Goal: Information Seeking & Learning: Check status

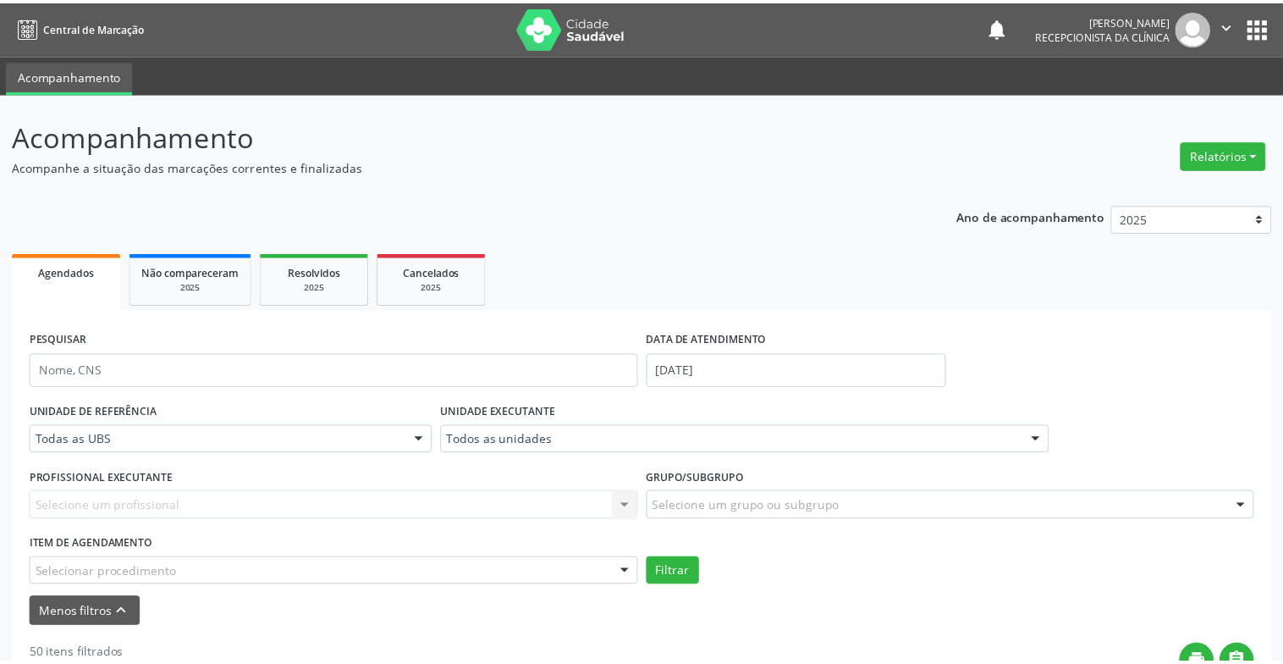
scroll to position [169, 0]
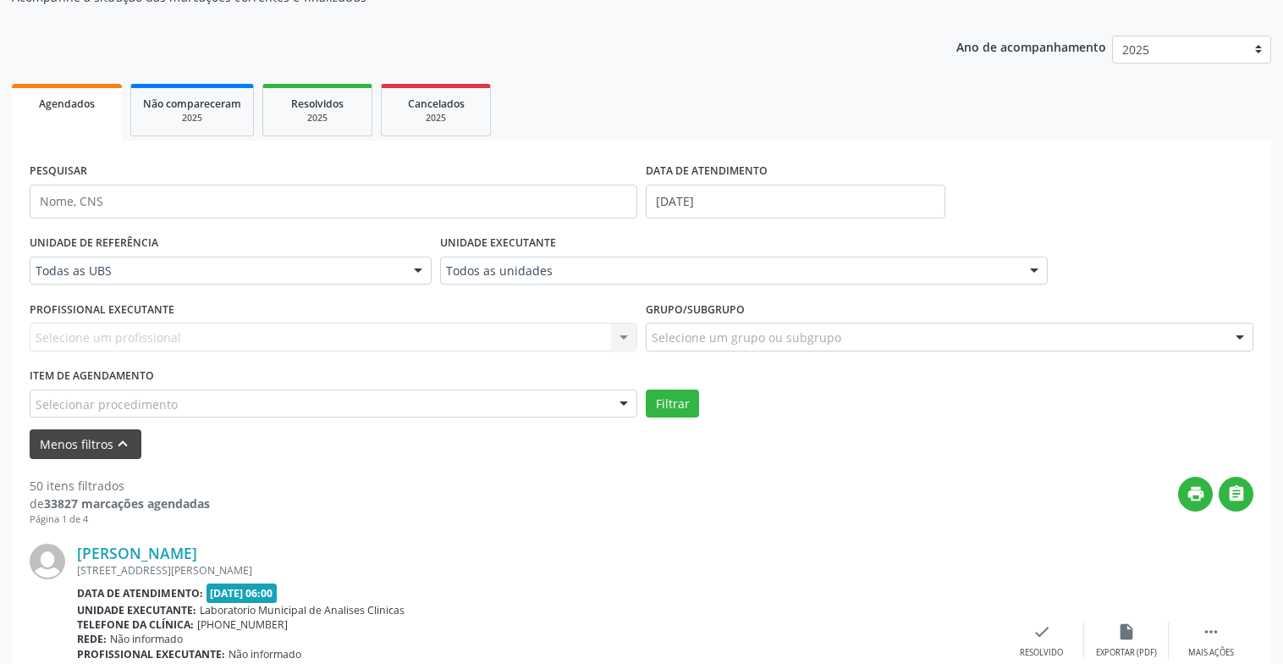
click at [114, 450] on icon "keyboard_arrow_up" at bounding box center [122, 443] width 19 height 19
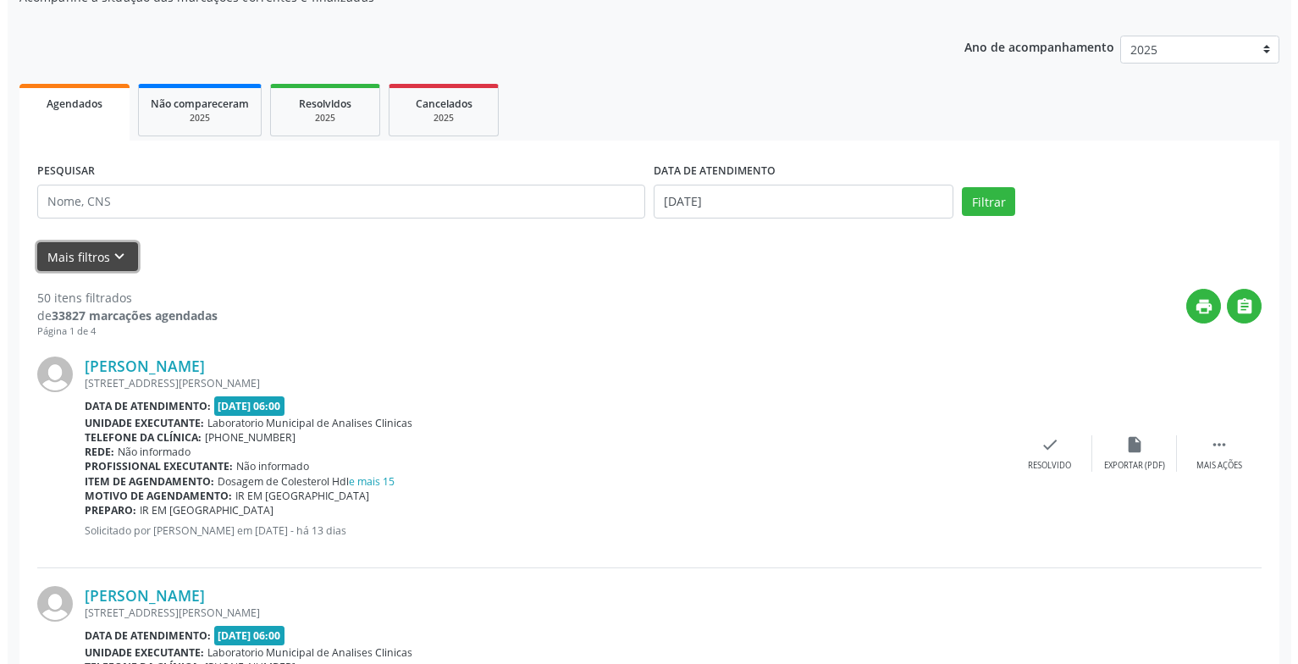
scroll to position [339, 0]
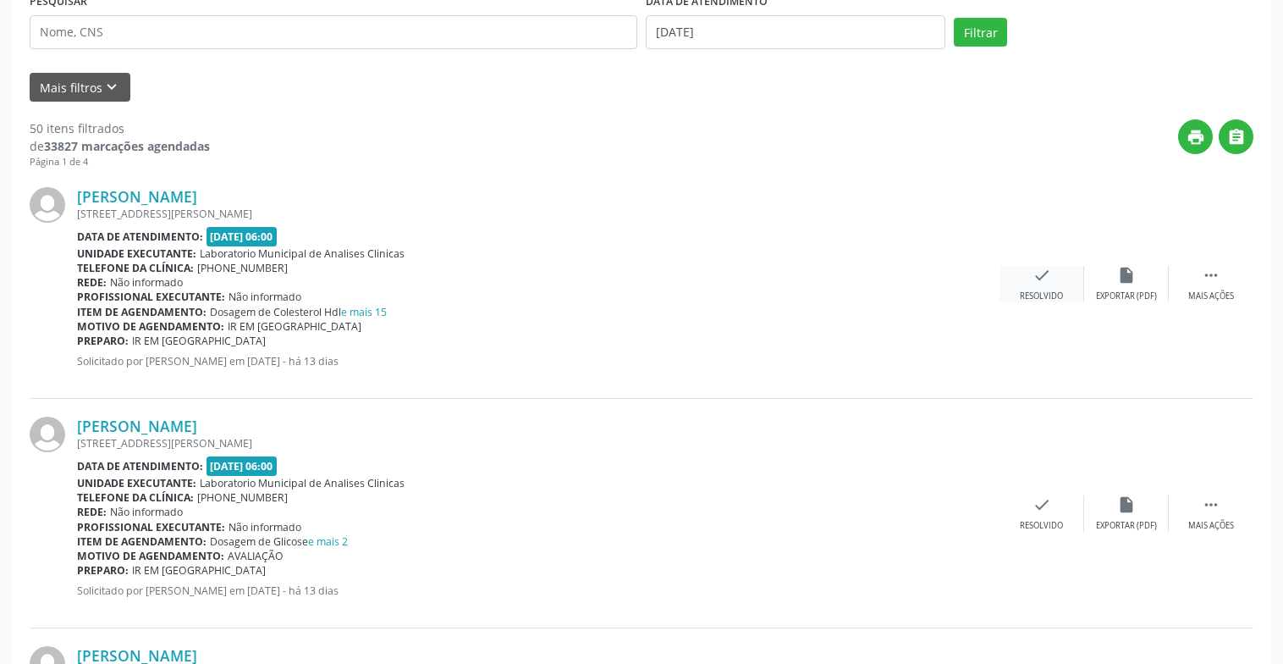
click at [1049, 279] on icon "check" at bounding box center [1042, 275] width 19 height 19
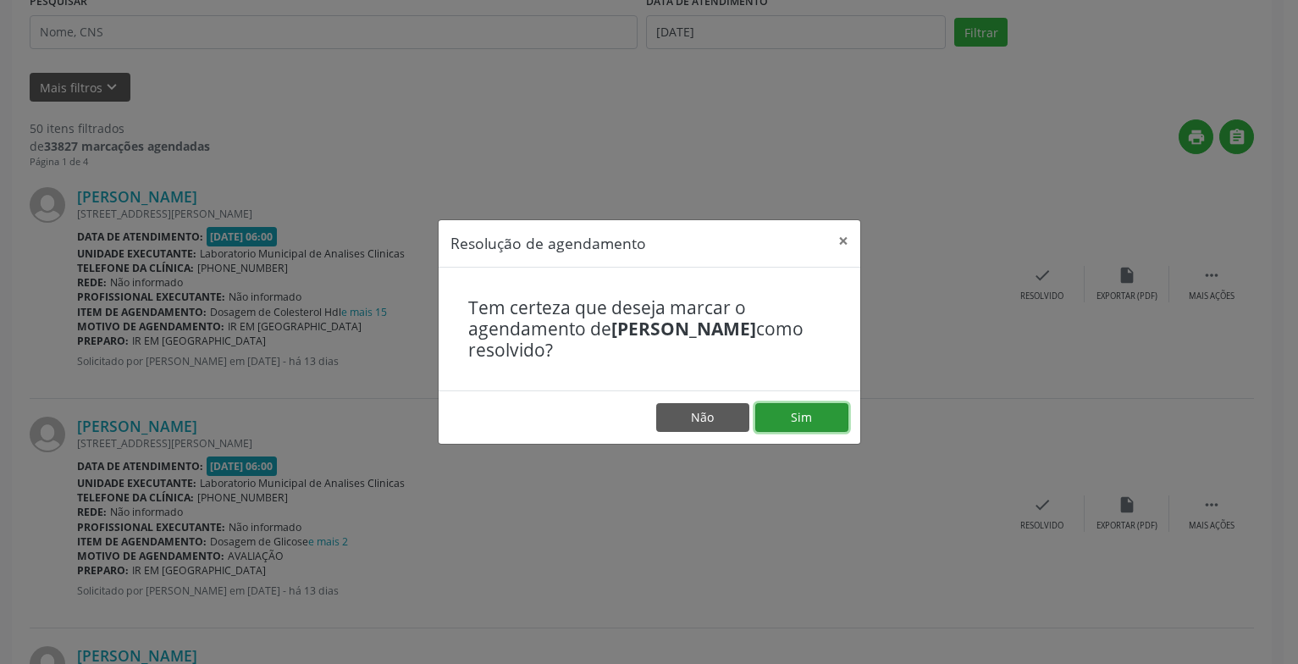
click at [811, 414] on button "Sim" at bounding box center [801, 417] width 93 height 29
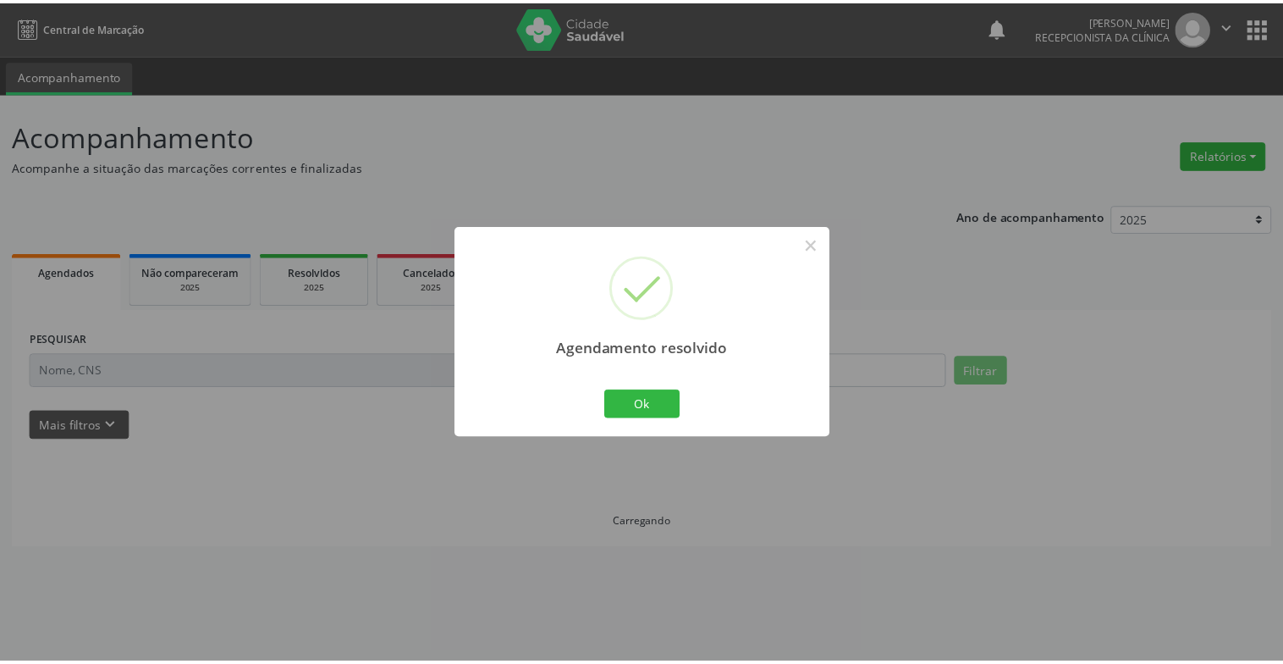
scroll to position [0, 0]
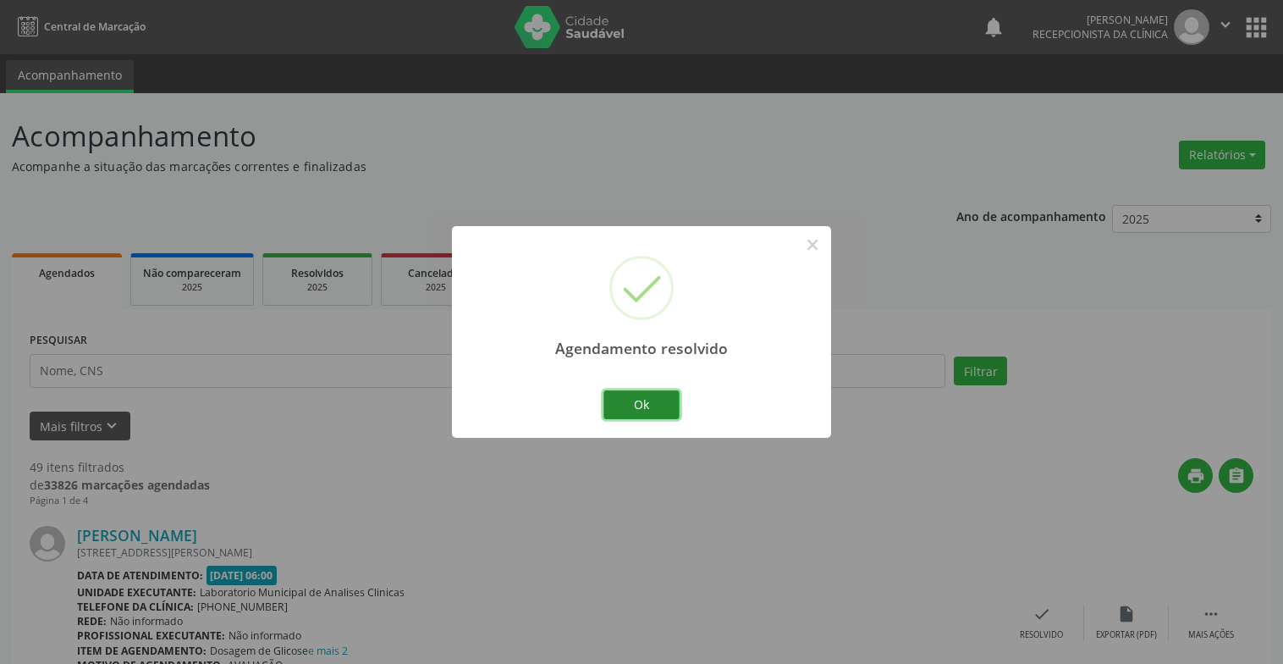
click at [661, 408] on button "Ok" at bounding box center [642, 404] width 76 height 29
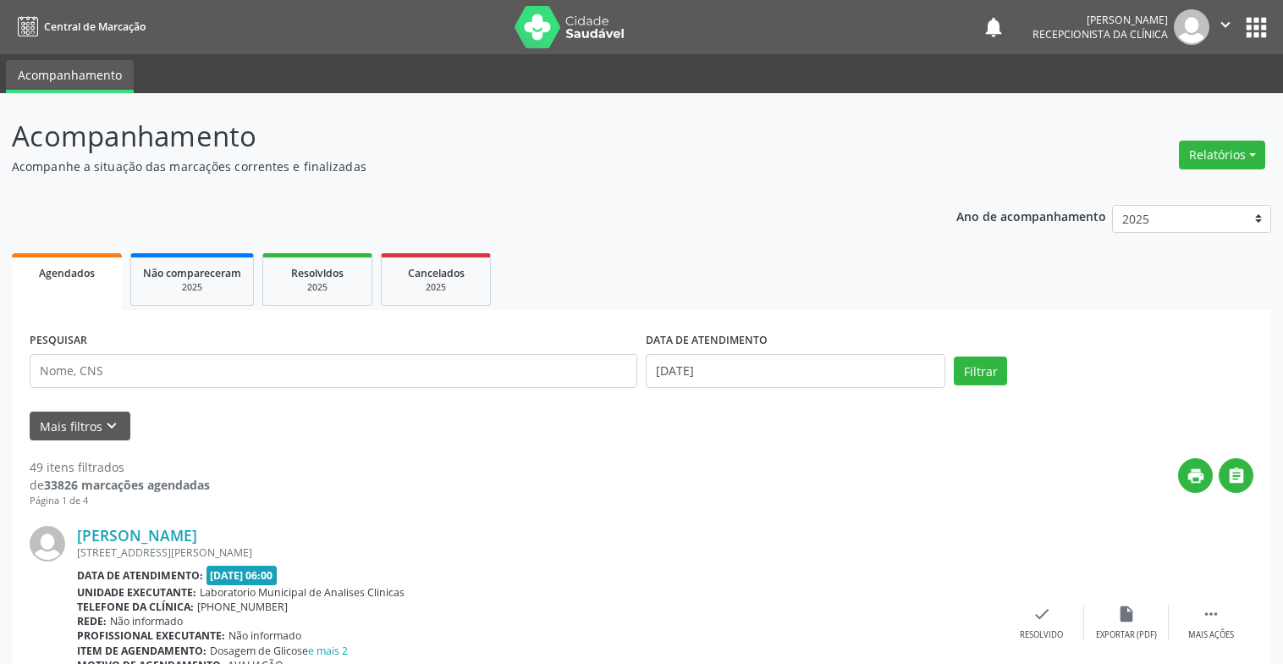
scroll to position [169, 0]
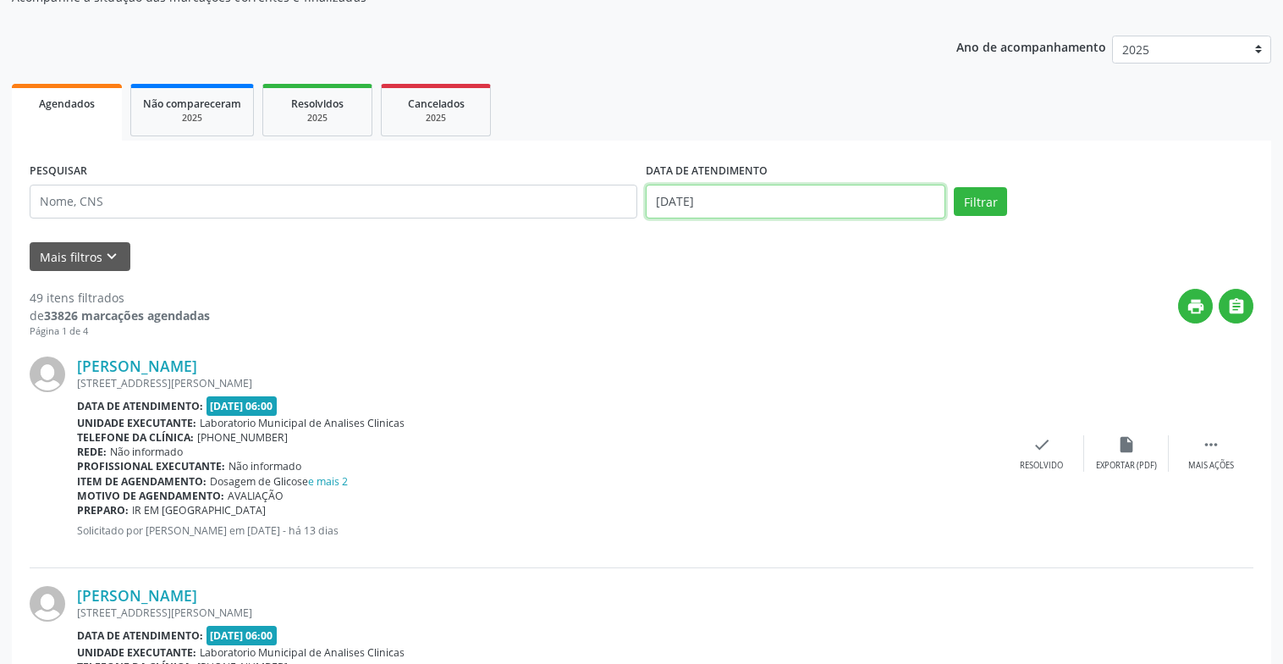
click at [781, 193] on input "[DATE]" at bounding box center [796, 202] width 300 height 34
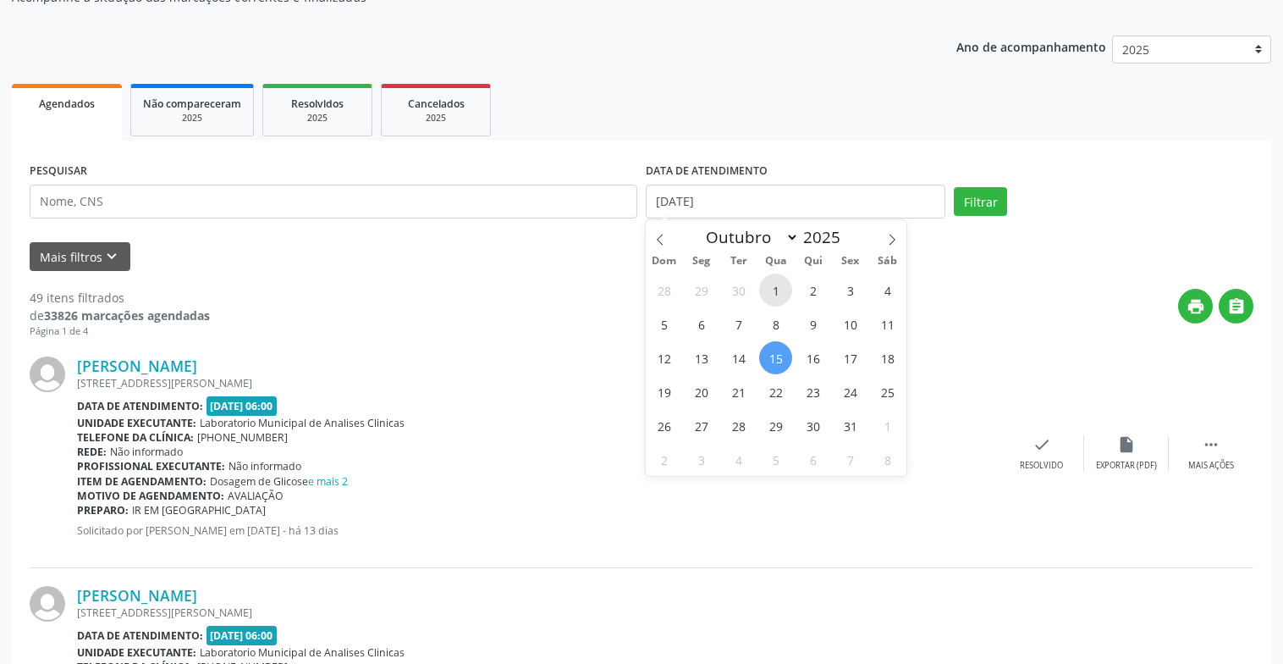
click at [781, 295] on span "1" at bounding box center [775, 289] width 33 height 33
type input "01/10/2025"
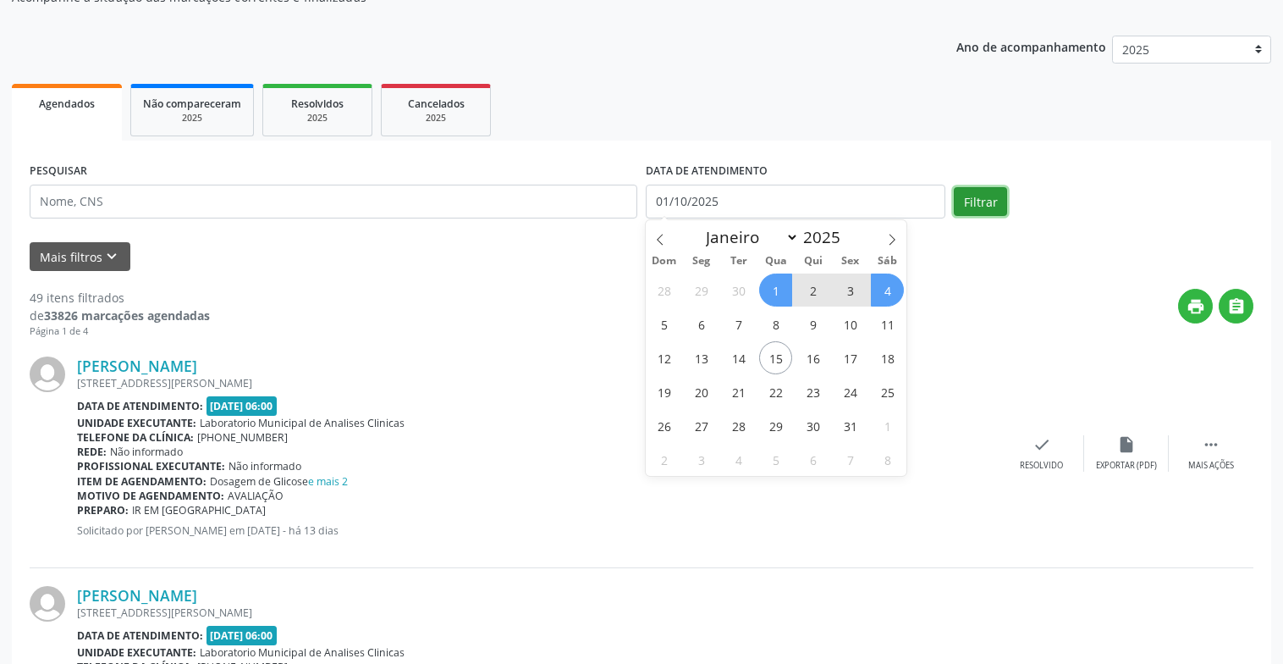
click at [971, 203] on button "Filtrar" at bounding box center [980, 201] width 53 height 29
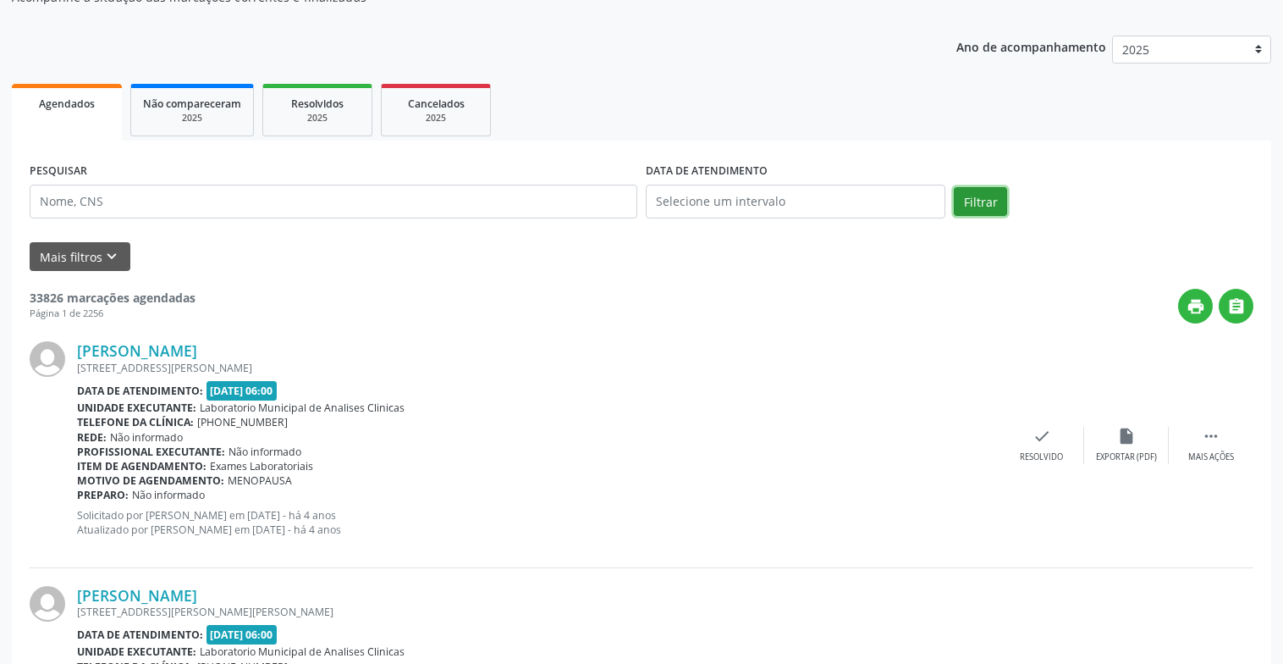
click at [968, 205] on button "Filtrar" at bounding box center [980, 201] width 53 height 29
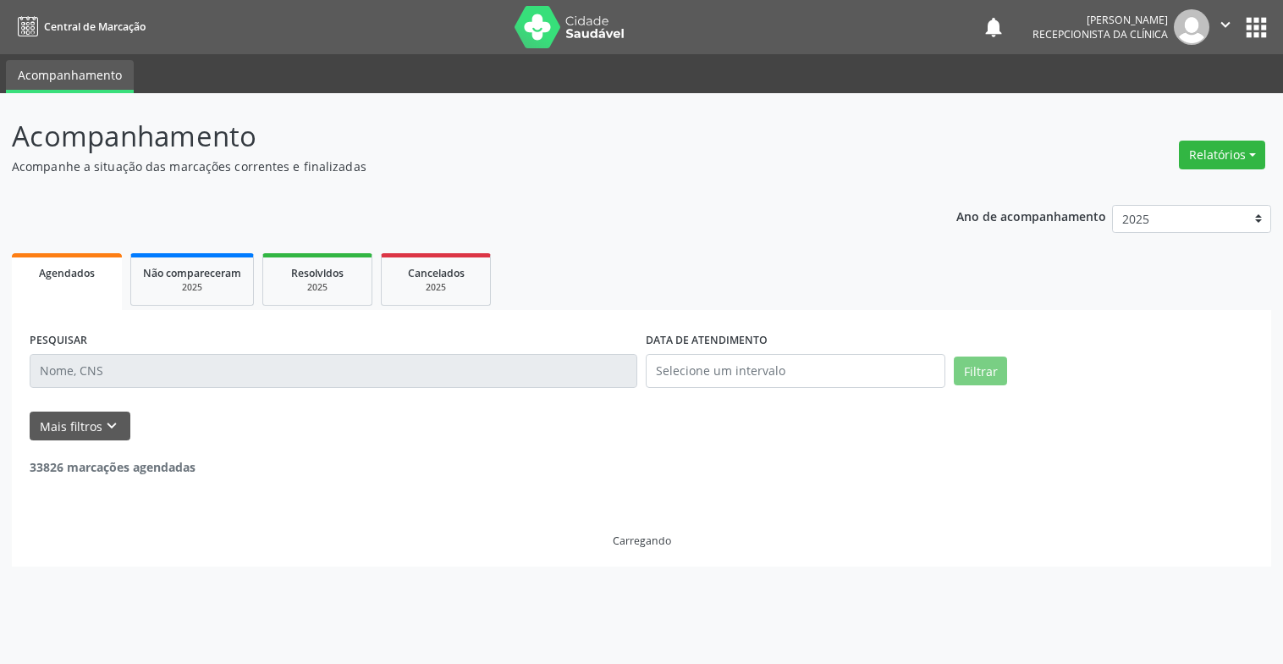
scroll to position [0, 0]
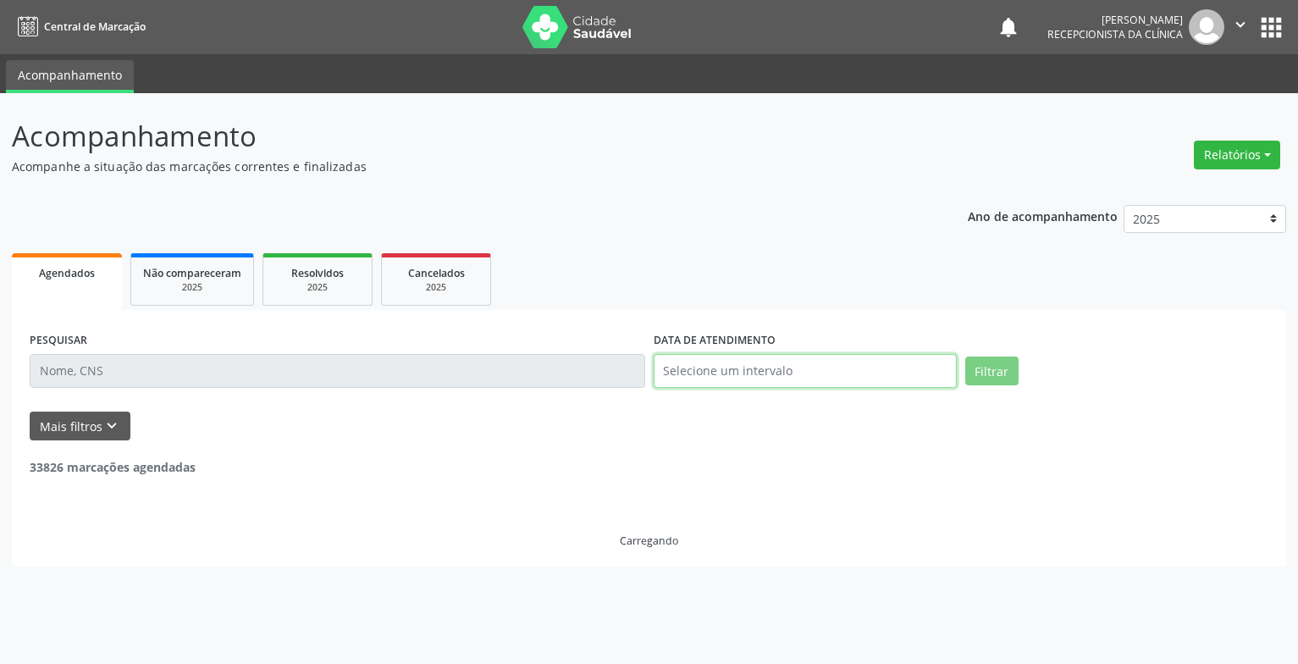
click at [783, 372] on input "text" at bounding box center [805, 371] width 303 height 34
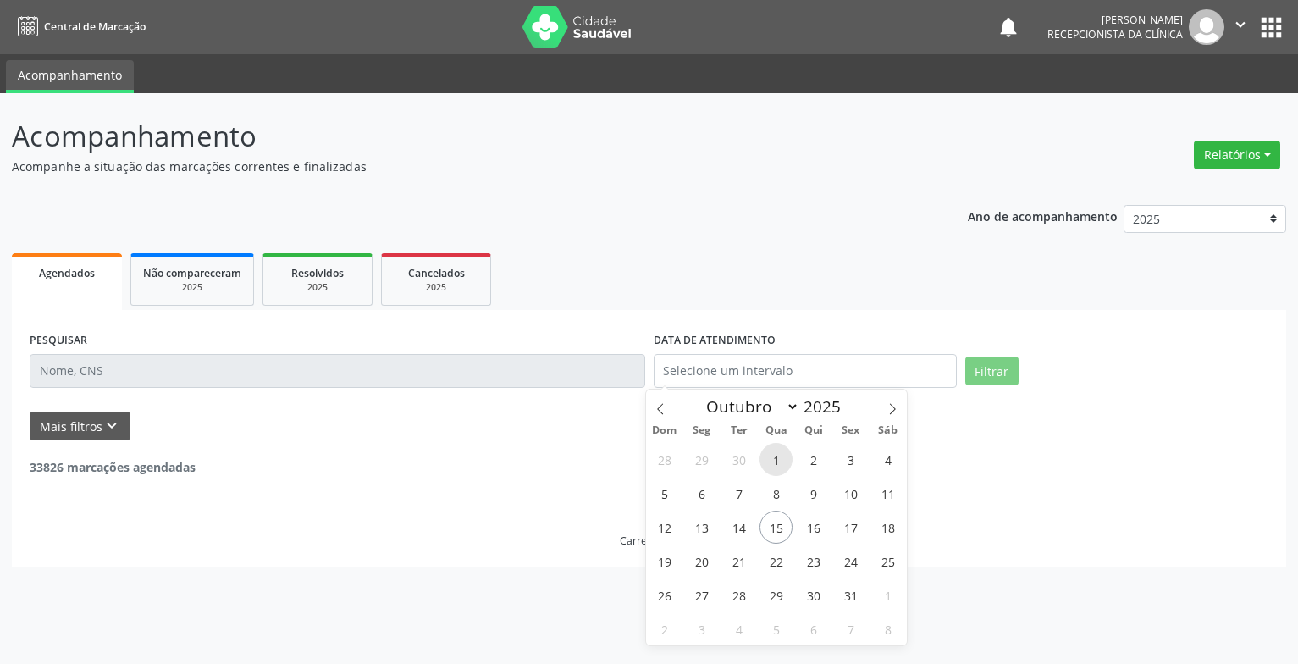
click at [781, 457] on span "1" at bounding box center [775, 459] width 33 height 33
type input "01/10/2025"
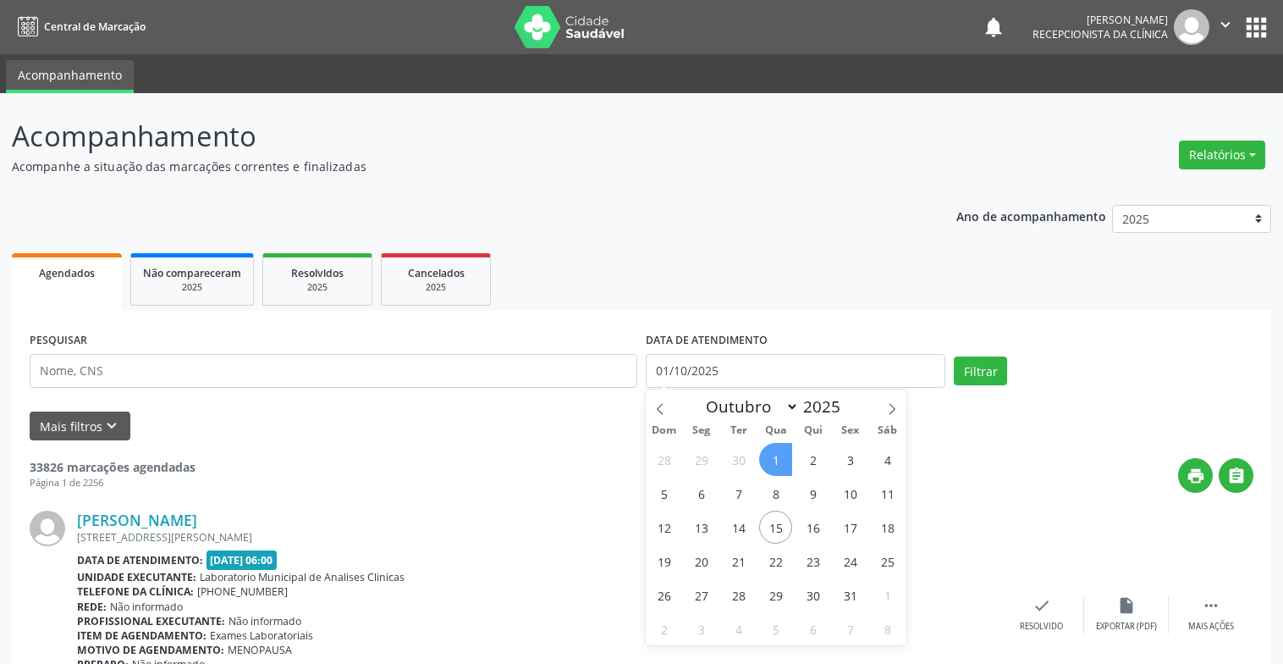
scroll to position [169, 0]
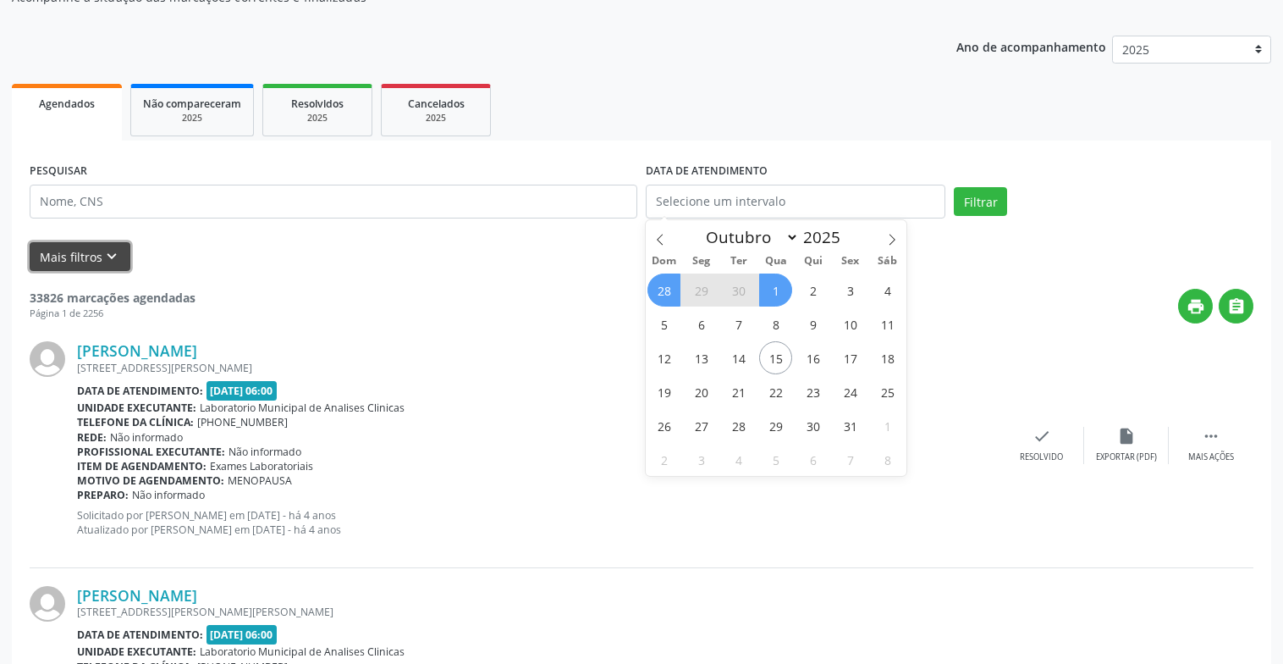
click at [99, 250] on button "Mais filtros keyboard_arrow_down" at bounding box center [80, 257] width 101 height 30
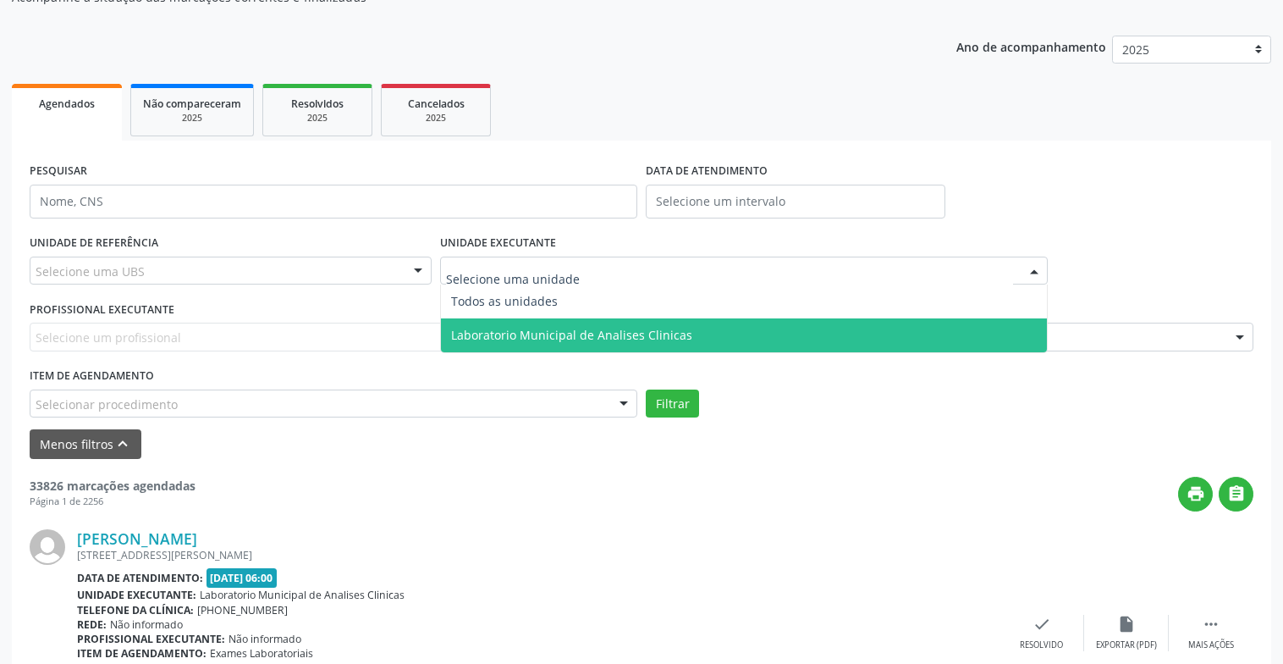
click at [579, 324] on span "Laboratorio Municipal de Analises Clinicas" at bounding box center [744, 335] width 606 height 34
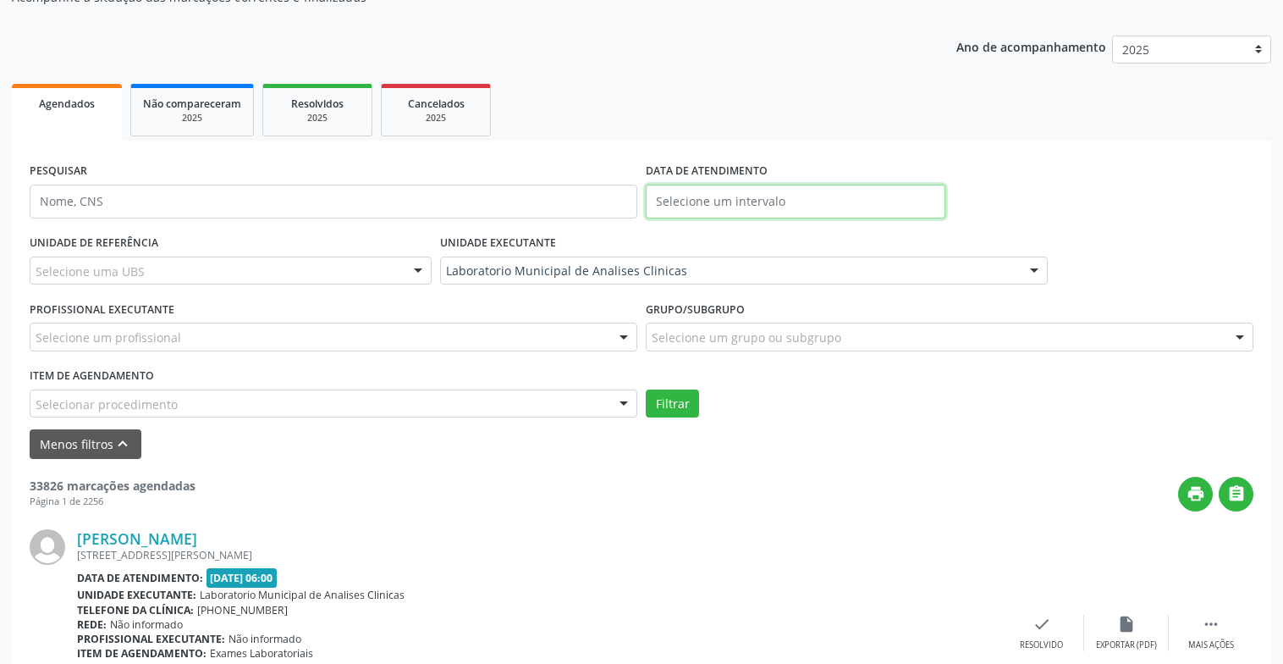
click at [720, 206] on body "Central de Marcação notifications [PERSON_NAME] Recepcionista da clínica  Conf…" at bounding box center [641, 163] width 1283 height 664
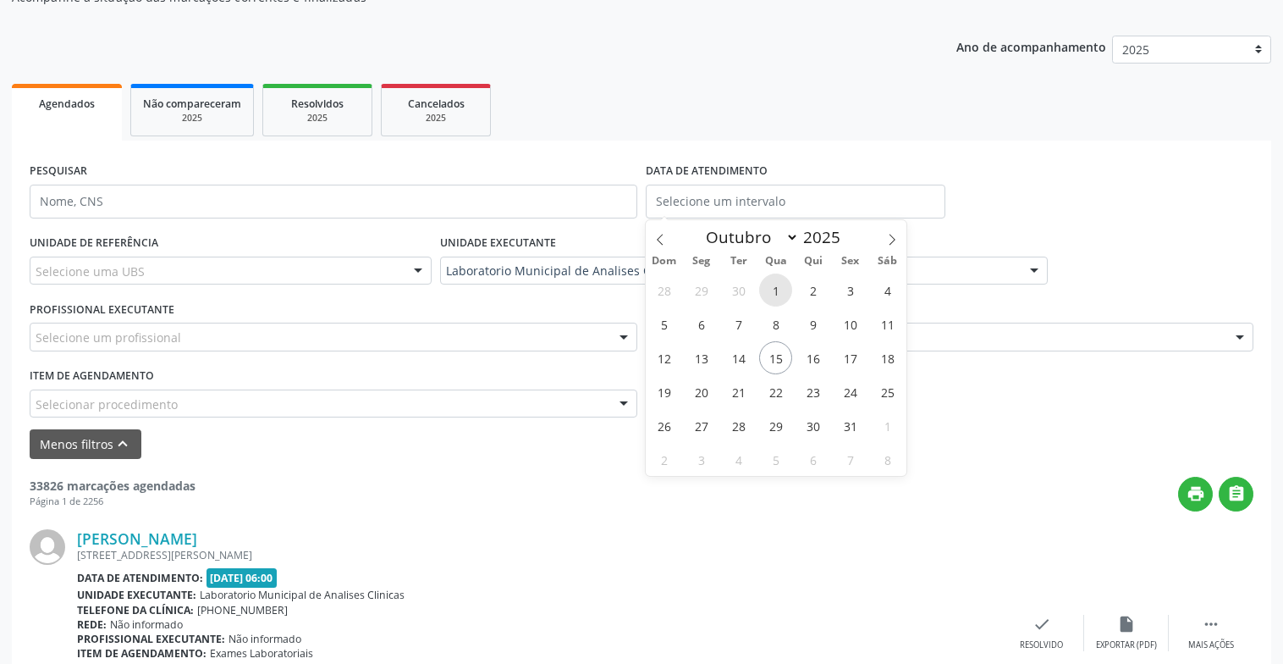
click at [774, 284] on span "1" at bounding box center [775, 289] width 33 height 33
type input "01/10/2025"
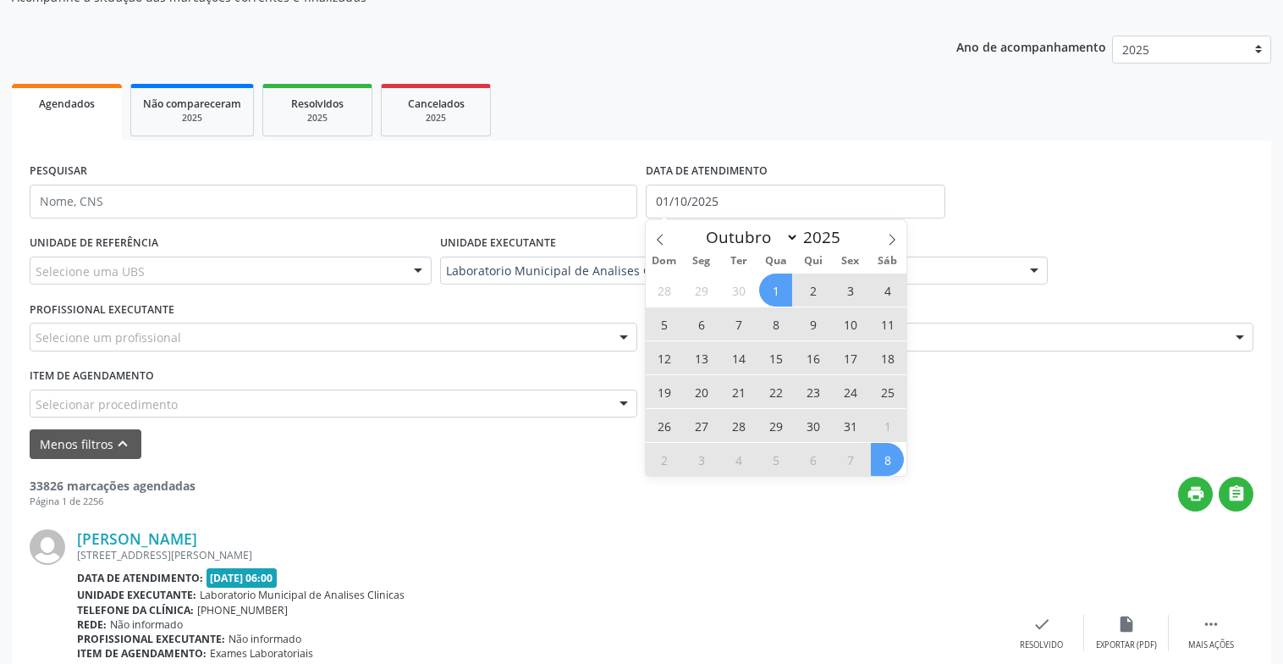
click at [981, 427] on form "PESQUISAR DATA DE ATENDIMENTO [DATE] UNIDADE DE REFERÊNCIA Selecione uma UBS To…" at bounding box center [642, 308] width 1224 height 301
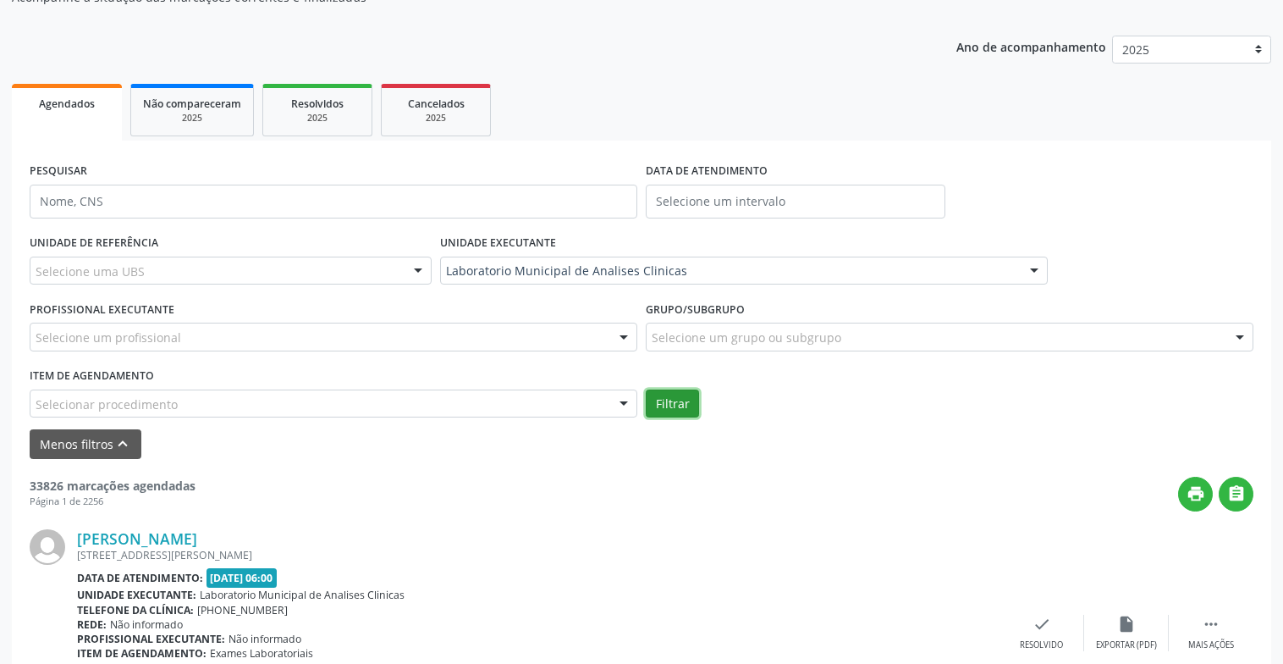
click at [670, 403] on button "Filtrar" at bounding box center [672, 403] width 53 height 29
click at [722, 202] on input "text" at bounding box center [796, 202] width 300 height 34
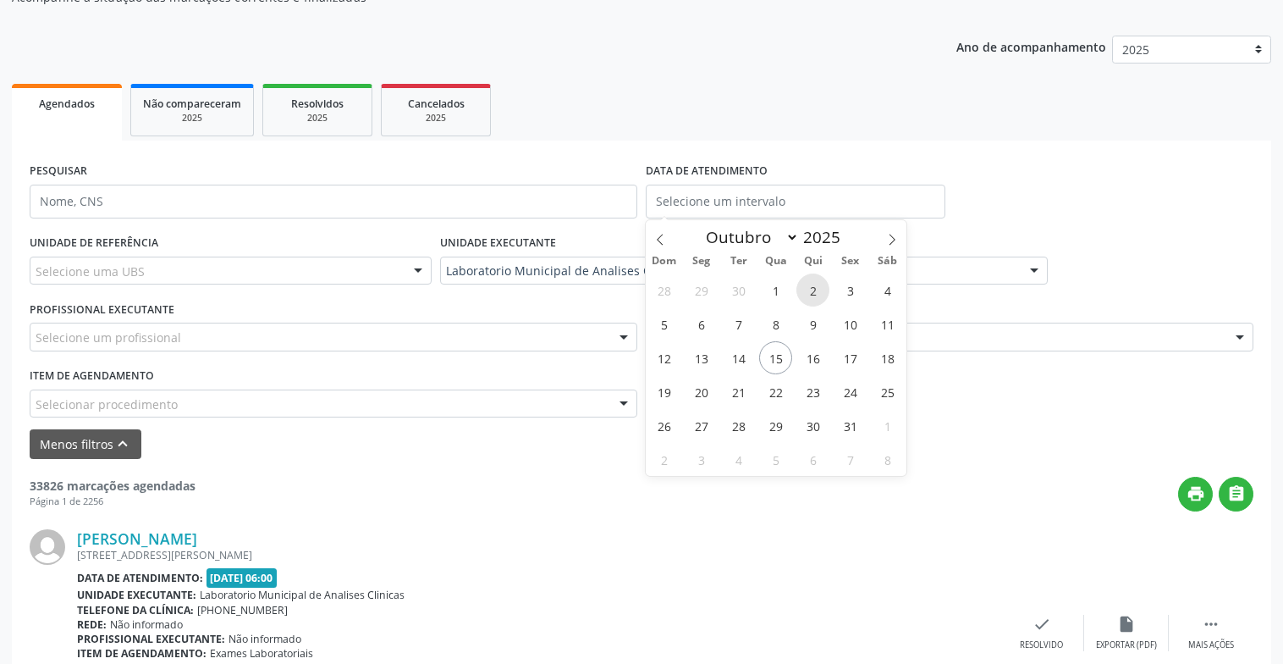
click at [807, 293] on span "2" at bounding box center [813, 289] width 33 height 33
type input "[DATE]"
click at [1008, 199] on div "PESQUISAR DATA DE ATENDIMENTO [DATE]" at bounding box center [641, 194] width 1233 height 72
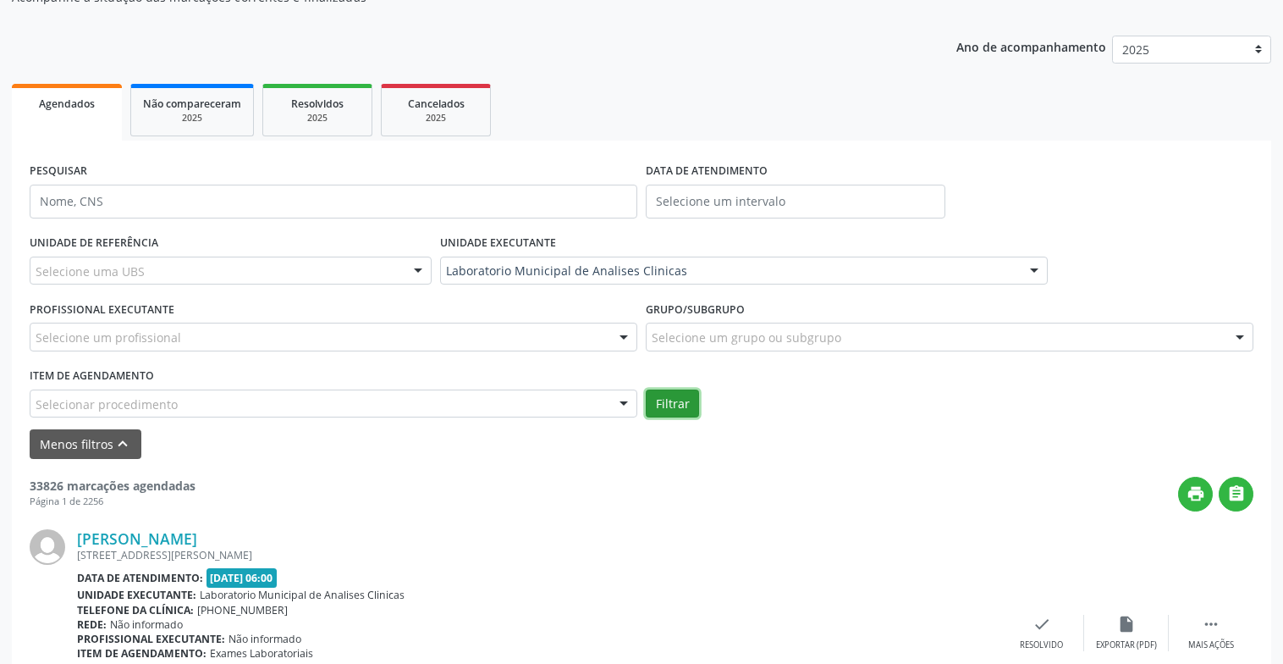
click at [676, 403] on button "Filtrar" at bounding box center [672, 403] width 53 height 29
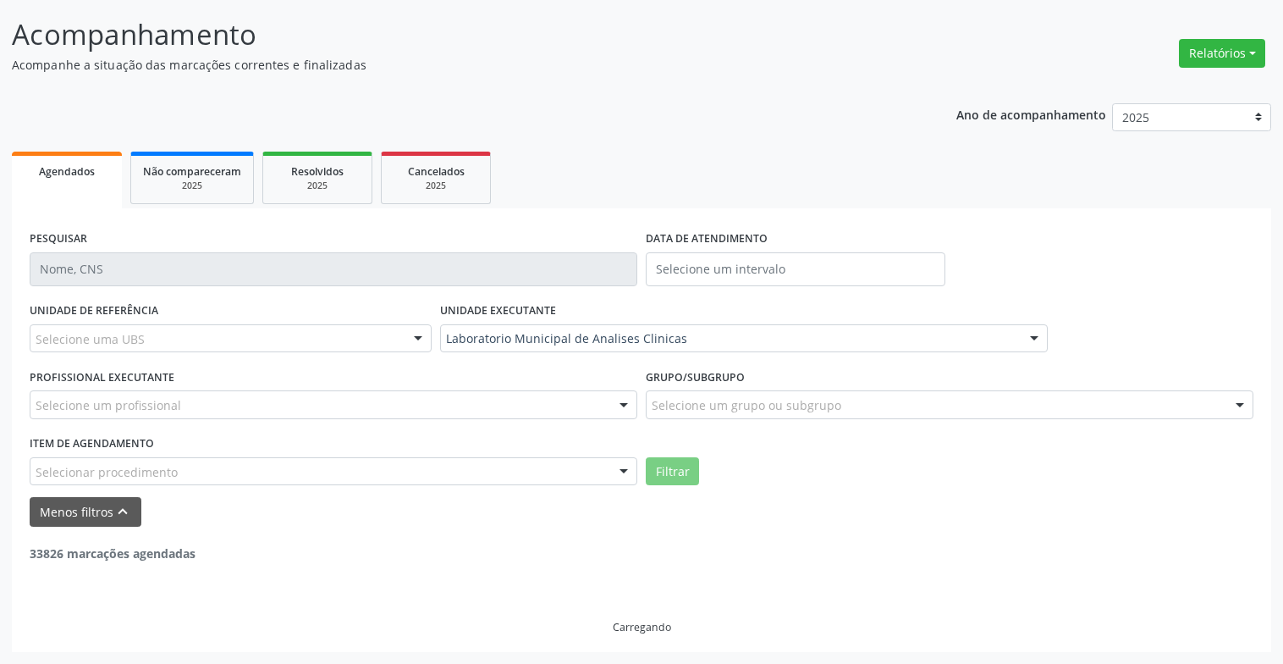
scroll to position [102, 0]
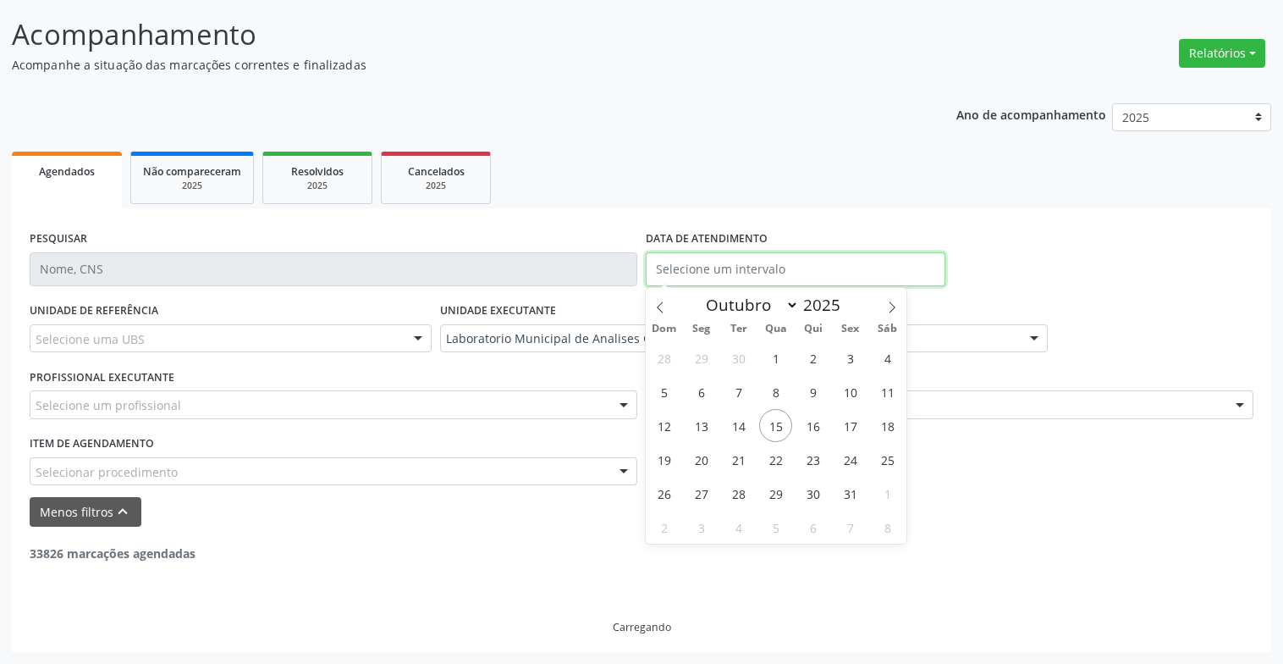
click at [705, 271] on input "text" at bounding box center [796, 269] width 300 height 34
click at [770, 357] on span "1" at bounding box center [775, 357] width 33 height 33
type input "01/10/2025"
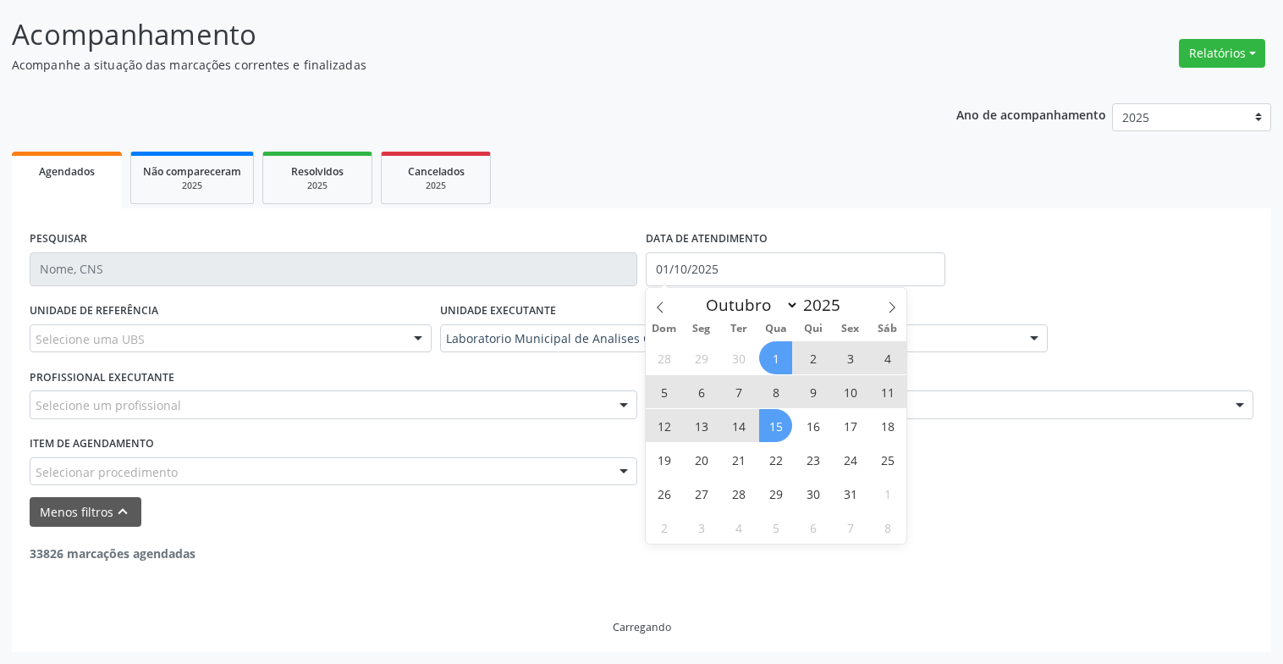
click at [778, 436] on span "15" at bounding box center [775, 425] width 33 height 33
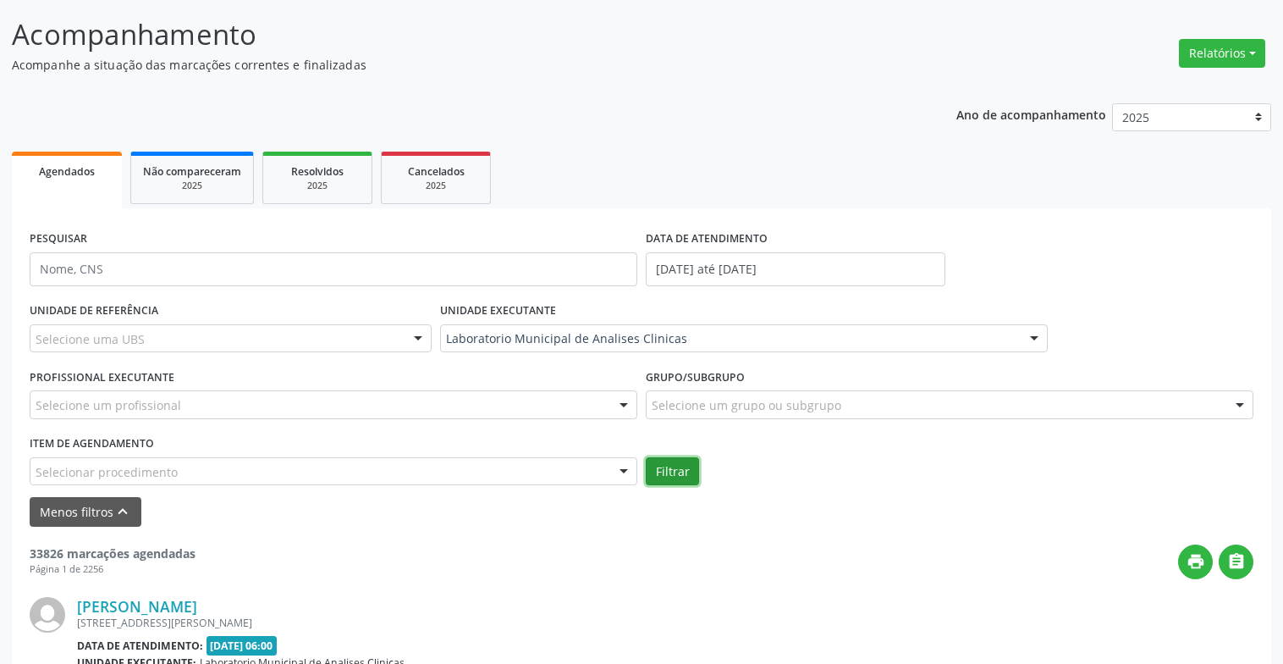
click at [676, 462] on button "Filtrar" at bounding box center [672, 471] width 53 height 29
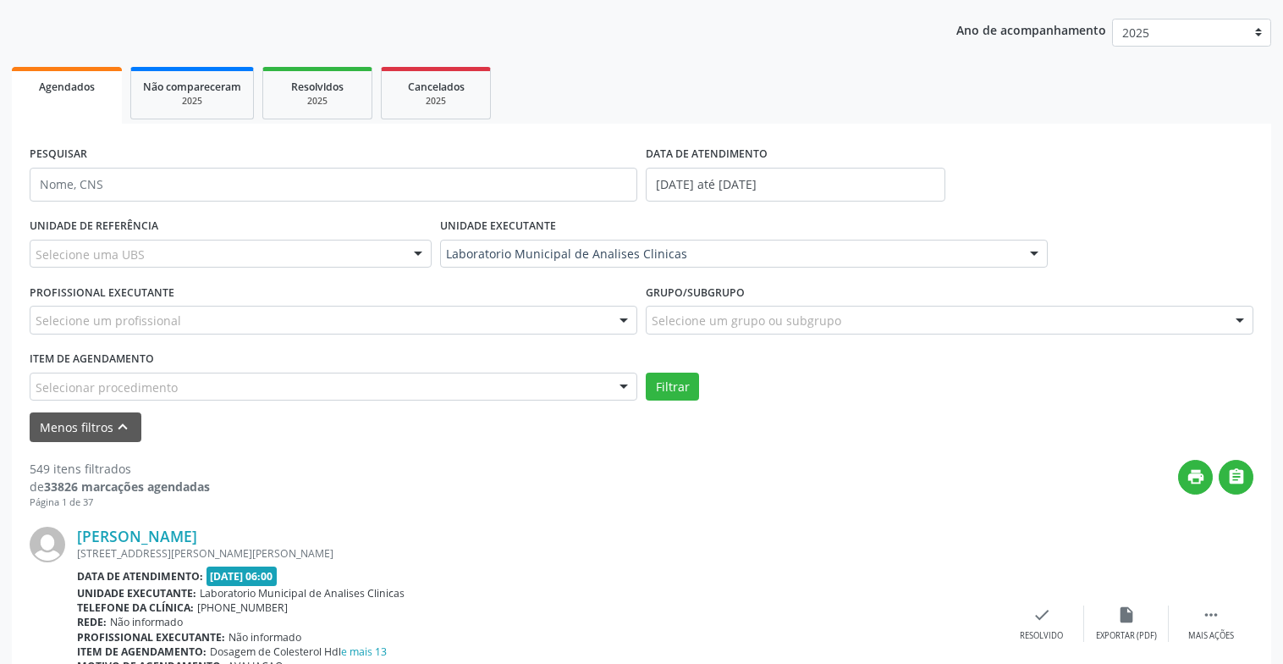
scroll to position [0, 0]
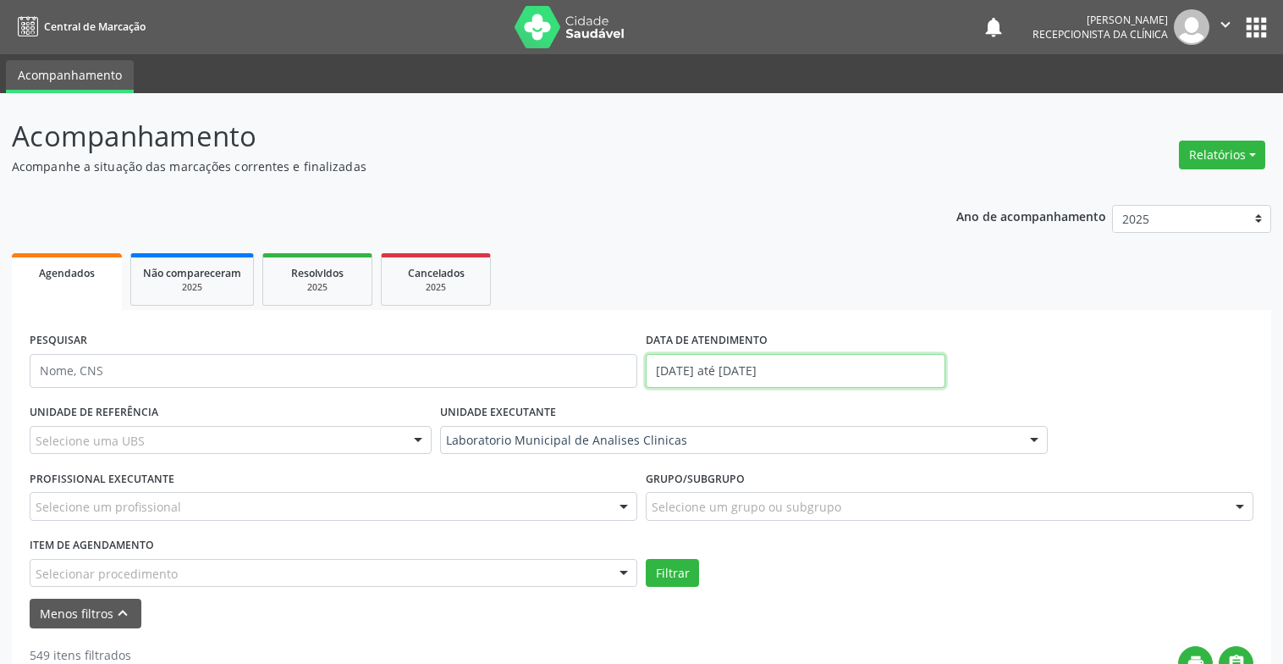
click at [931, 372] on input "[DATE] até [DATE]" at bounding box center [796, 371] width 300 height 34
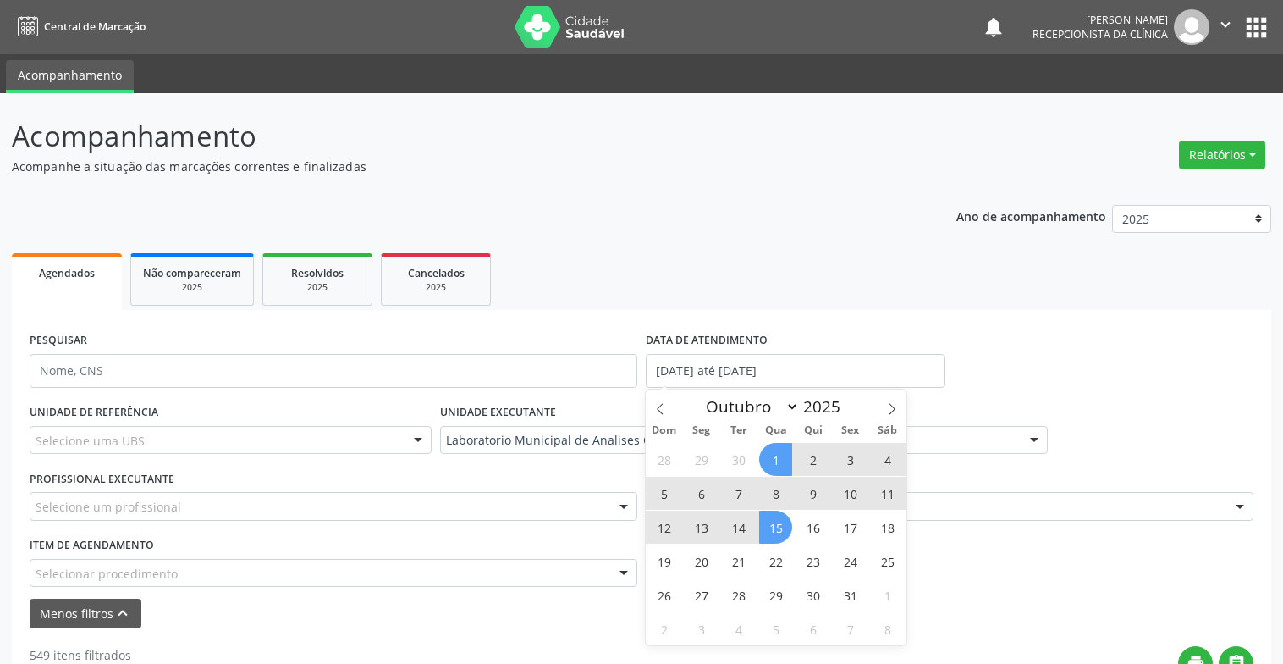
click at [854, 455] on span "3" at bounding box center [850, 459] width 33 height 33
type input "[DATE]"
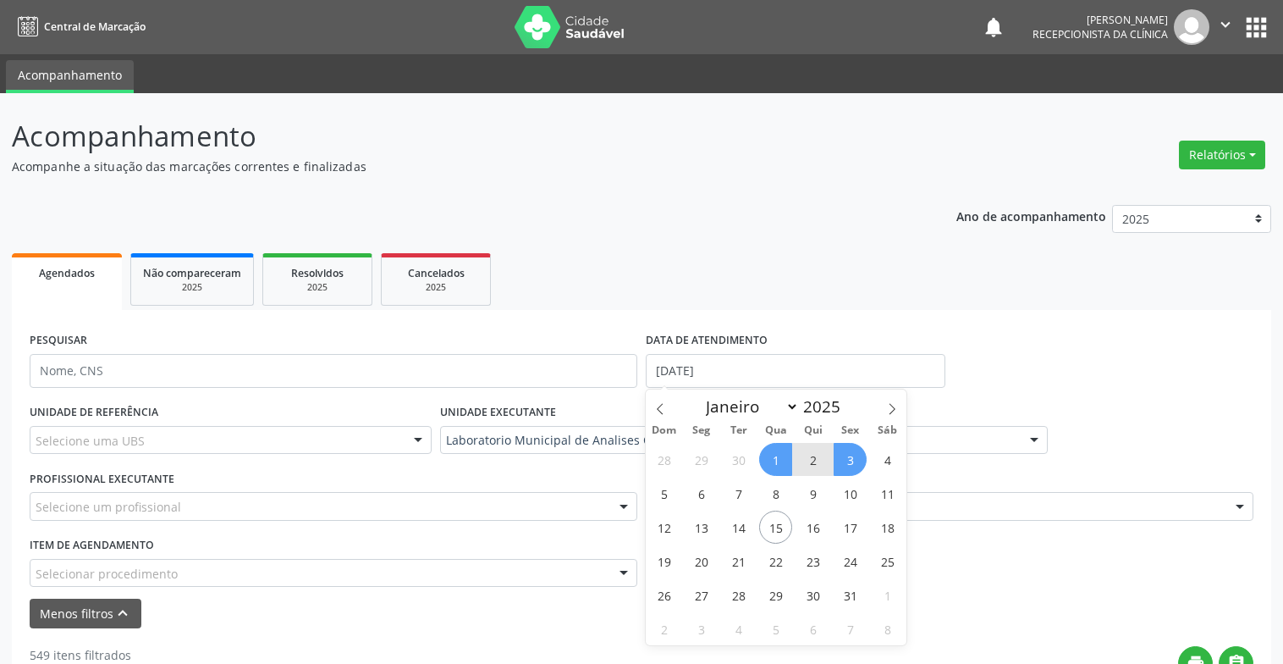
click at [780, 457] on span "1" at bounding box center [775, 459] width 33 height 33
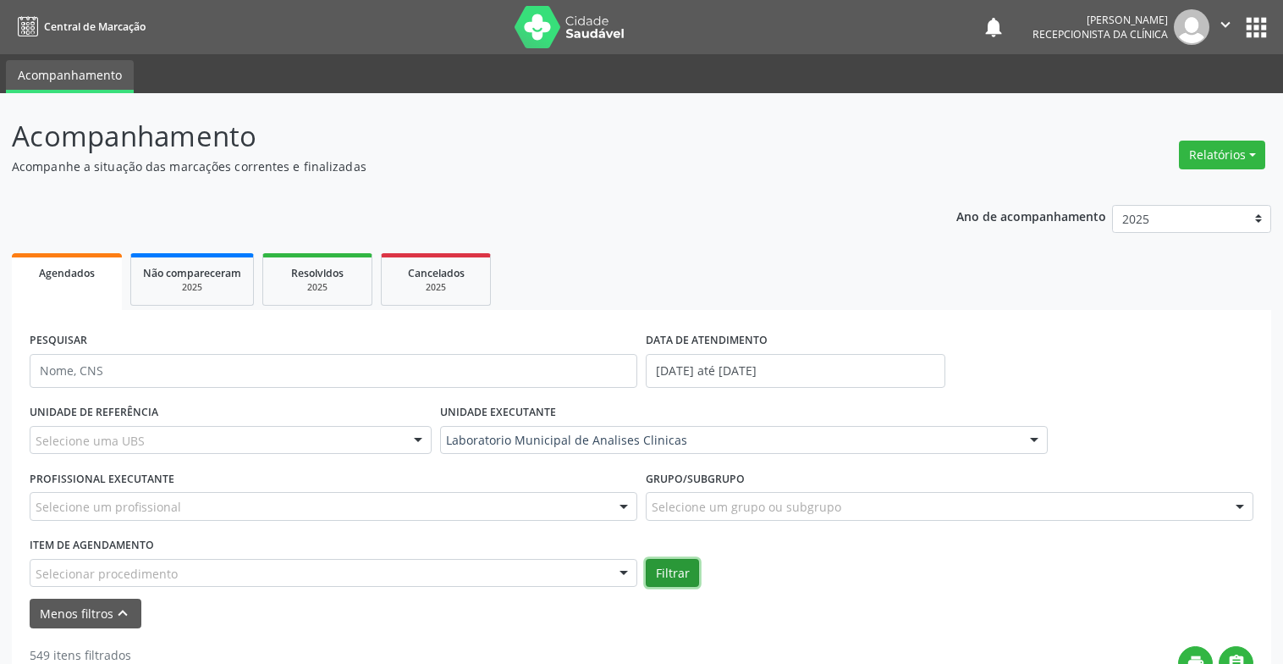
click at [678, 570] on button "Filtrar" at bounding box center [672, 573] width 53 height 29
click at [1220, 19] on icon "" at bounding box center [1225, 24] width 19 height 19
click at [1191, 101] on link "Sair" at bounding box center [1182, 103] width 117 height 24
